Goal: Transaction & Acquisition: Subscribe to service/newsletter

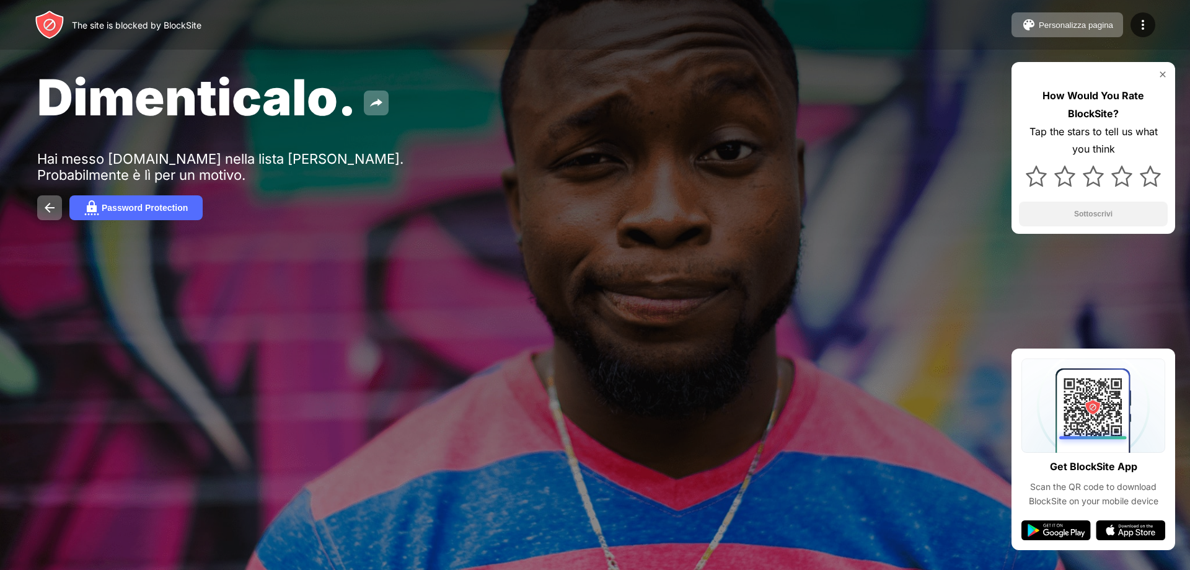
click at [1160, 74] on img at bounding box center [1163, 74] width 10 height 10
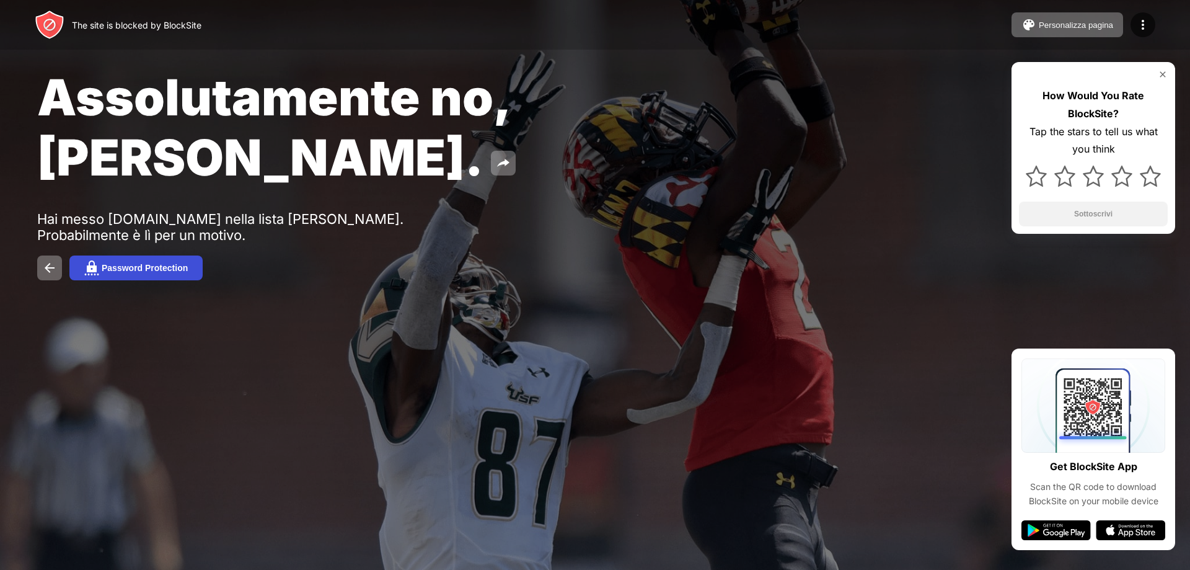
click at [196, 255] on button "Password Protection" at bounding box center [135, 267] width 133 height 25
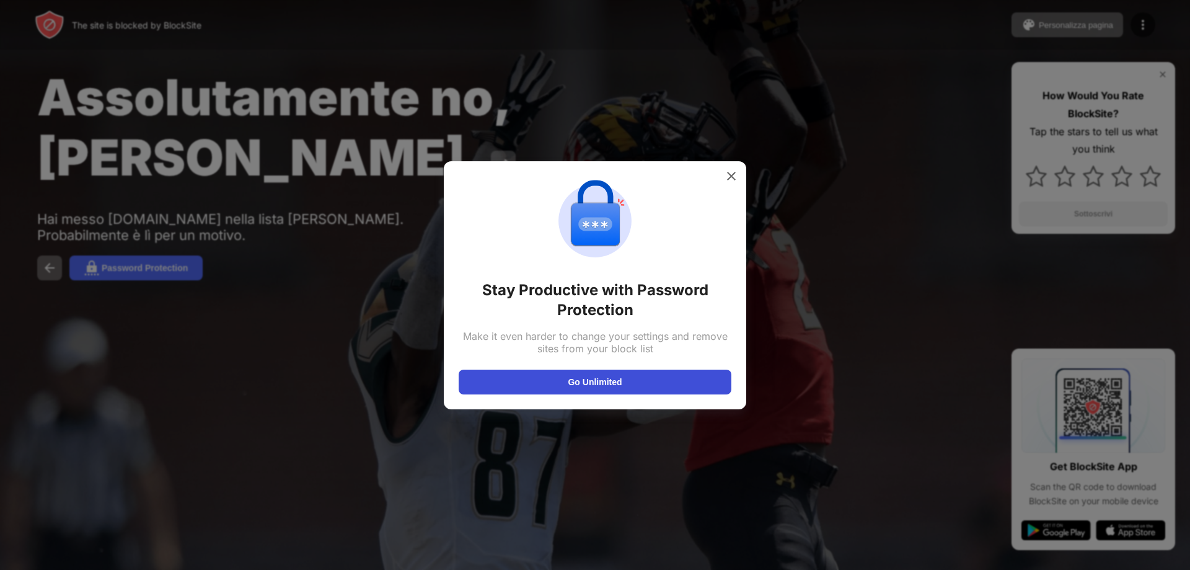
click at [562, 374] on button "Go Unlimited" at bounding box center [595, 381] width 273 height 25
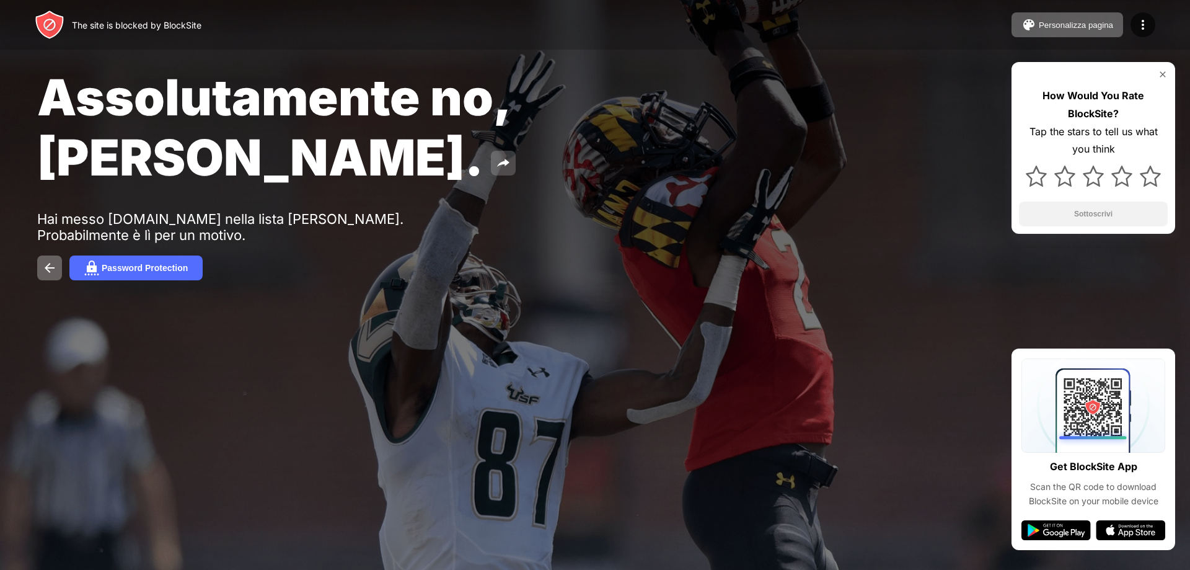
click at [511, 156] on img at bounding box center [503, 163] width 15 height 15
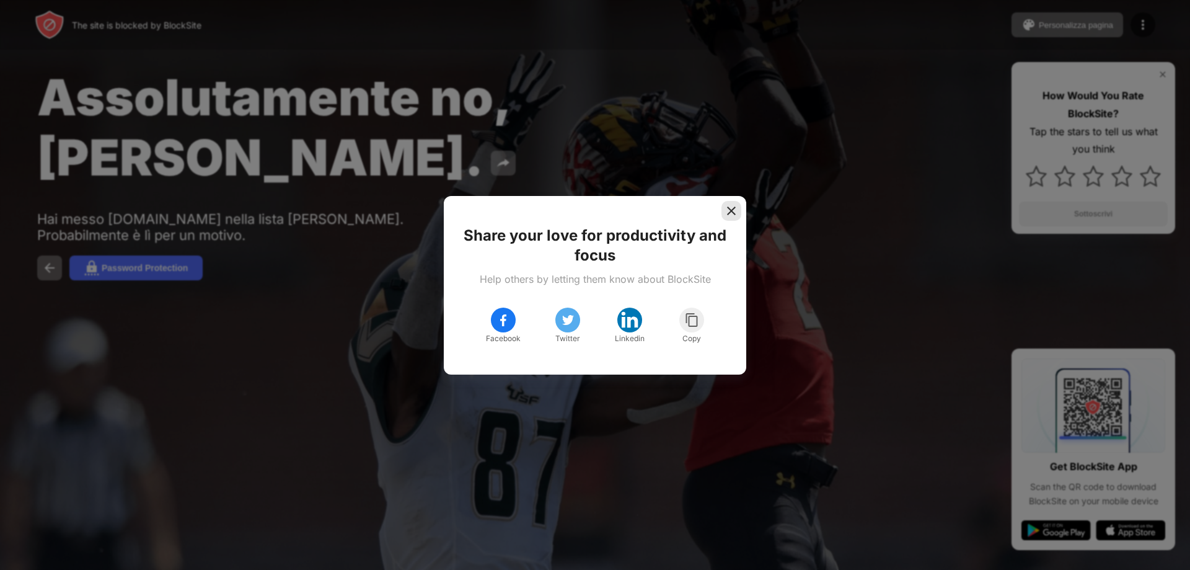
click at [725, 209] on img at bounding box center [731, 211] width 12 height 12
